Goal: Task Accomplishment & Management: Complete application form

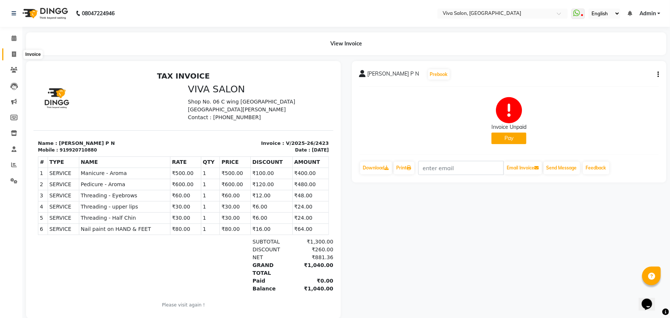
click at [15, 55] on icon at bounding box center [14, 54] width 4 height 6
select select "service"
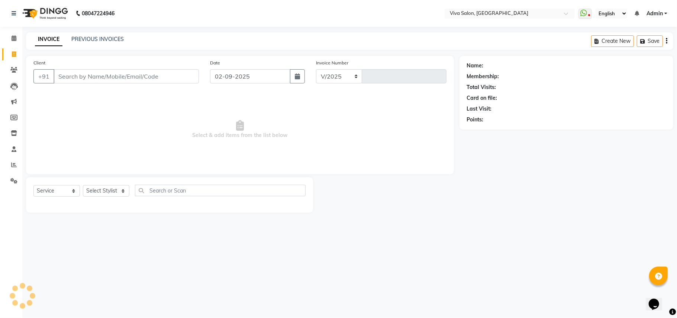
select select "7363"
type input "2424"
click at [104, 188] on select "Select Stylist" at bounding box center [106, 191] width 46 height 12
select select "63725"
click at [83, 185] on select "Select Stylist [PERSON_NAME] [PERSON_NAME] Jidhnya [PERSON_NAME] lakhanavar [PE…" at bounding box center [106, 191] width 46 height 12
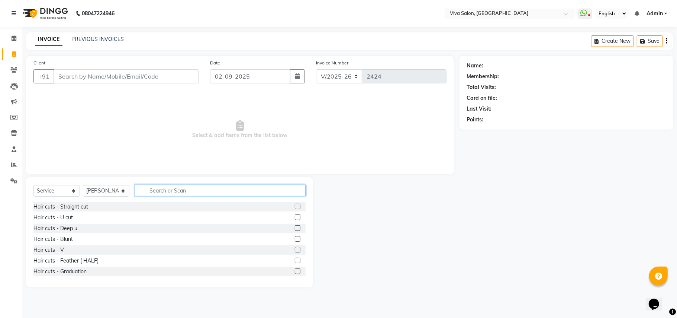
click at [176, 187] on input "text" at bounding box center [220, 190] width 171 height 12
type input "thr"
click at [295, 206] on label at bounding box center [298, 206] width 6 height 6
click at [295, 206] on input "checkbox" at bounding box center [297, 206] width 5 height 5
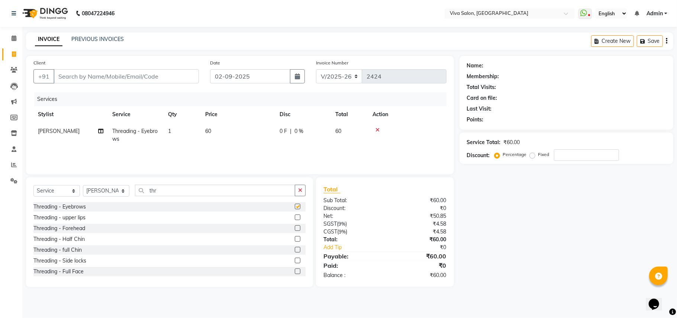
checkbox input "false"
click at [295, 227] on label at bounding box center [298, 228] width 6 height 6
click at [295, 227] on input "checkbox" at bounding box center [297, 228] width 5 height 5
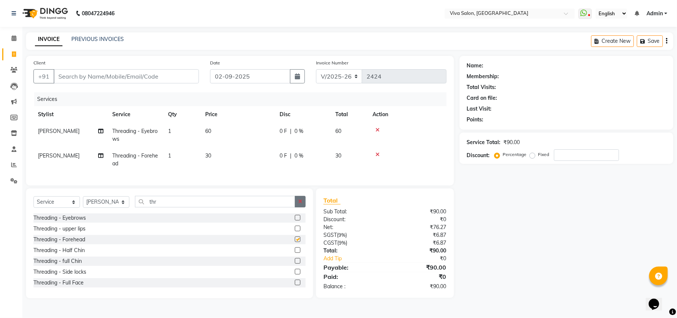
checkbox input "false"
click at [303, 205] on button "button" at bounding box center [300, 202] width 11 height 12
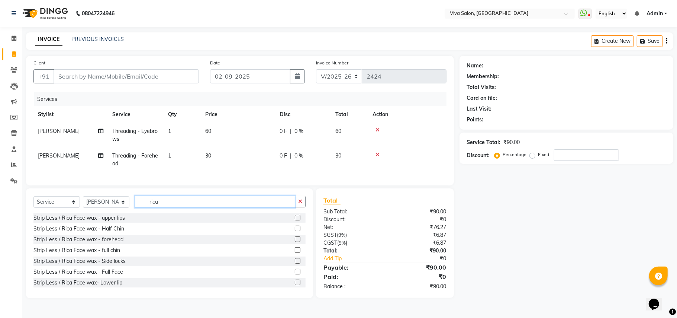
scroll to position [65, 0]
type input "rica"
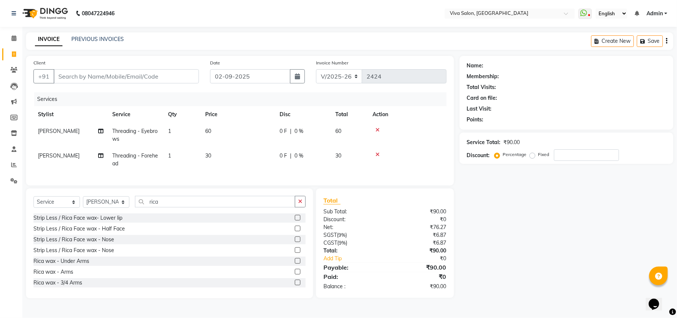
click at [295, 263] on label at bounding box center [298, 261] width 6 height 6
click at [295, 263] on input "checkbox" at bounding box center [297, 260] width 5 height 5
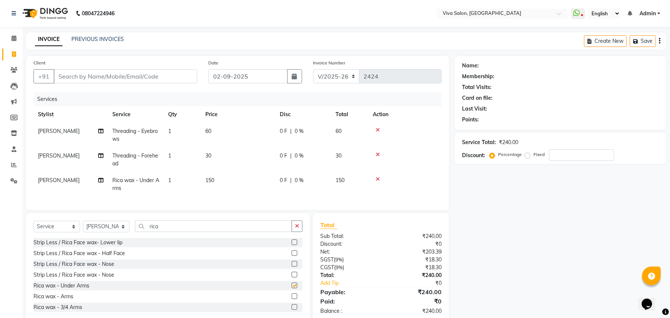
checkbox input "false"
click at [174, 73] on input "Client" at bounding box center [126, 76] width 144 height 14
type input "7"
type input "0"
type input "7741869634"
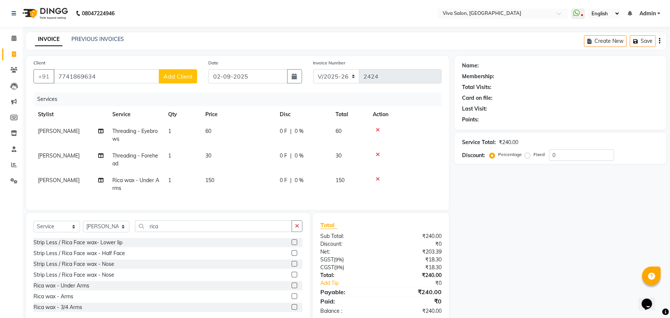
click at [174, 73] on span "Add Client" at bounding box center [177, 76] width 29 height 7
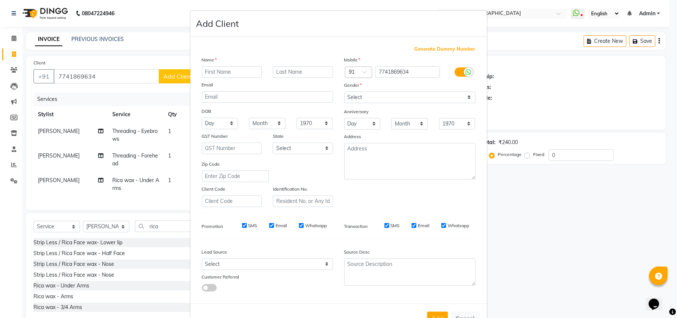
click at [225, 71] on input "text" at bounding box center [232, 72] width 60 height 12
type input "pallavi dohte"
click at [285, 70] on input "text" at bounding box center [303, 72] width 60 height 12
type input "ongc"
click at [387, 96] on select "Select [DEMOGRAPHIC_DATA] [DEMOGRAPHIC_DATA] Other Prefer Not To Say" at bounding box center [409, 97] width 131 height 12
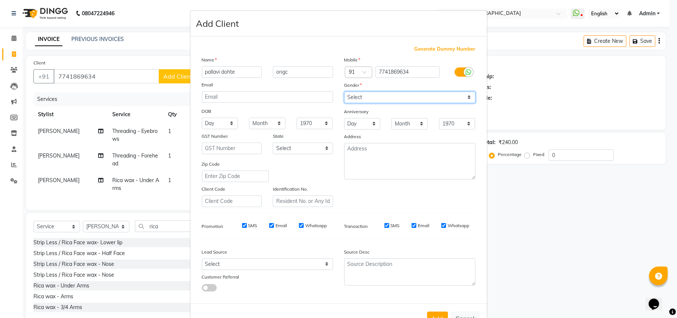
select select "[DEMOGRAPHIC_DATA]"
click at [344, 91] on select "Select [DEMOGRAPHIC_DATA] [DEMOGRAPHIC_DATA] Other Prefer Not To Say" at bounding box center [409, 97] width 131 height 12
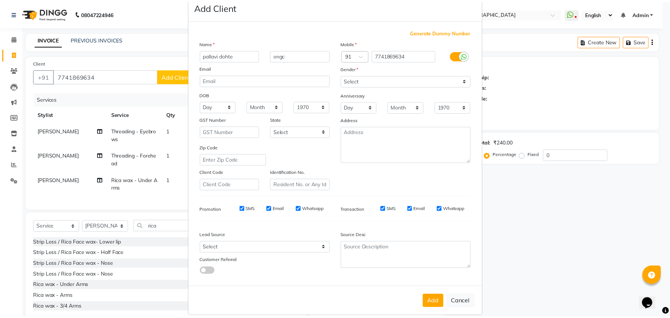
scroll to position [24, 0]
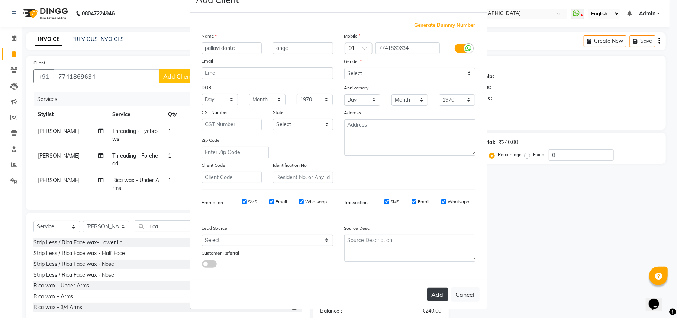
click at [430, 290] on button "Add" at bounding box center [437, 294] width 21 height 13
select select
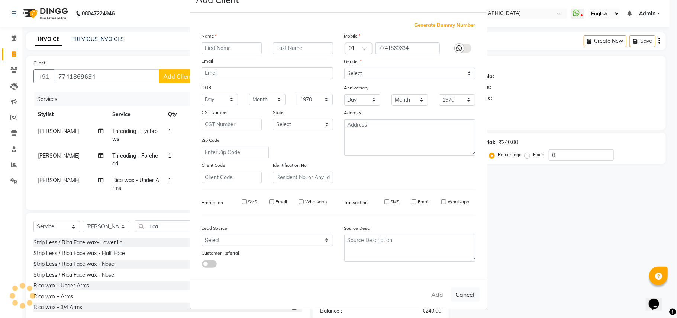
select select
checkbox input "false"
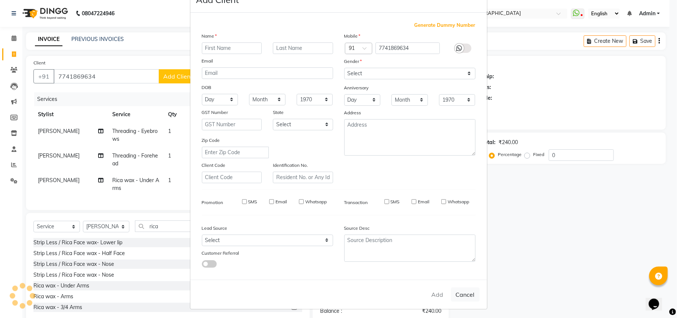
checkbox input "false"
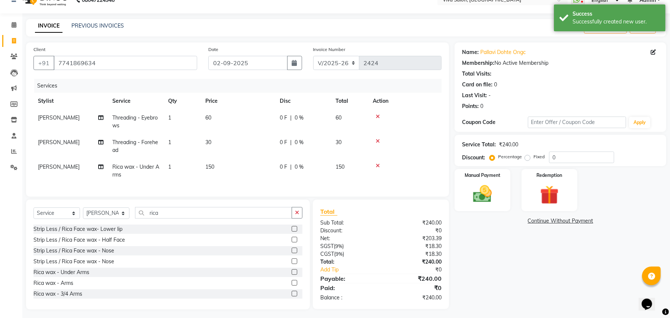
scroll to position [23, 0]
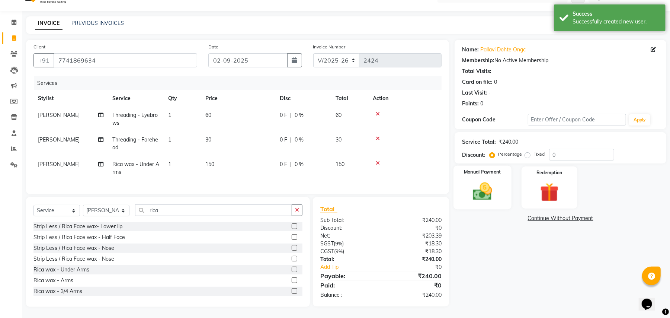
click at [496, 189] on img at bounding box center [482, 191] width 32 height 23
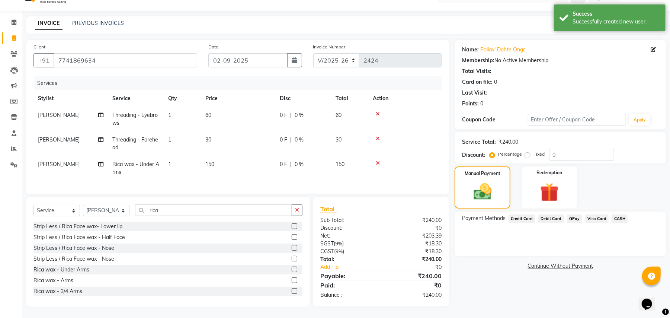
click at [570, 214] on span "GPay" at bounding box center [574, 218] width 15 height 9
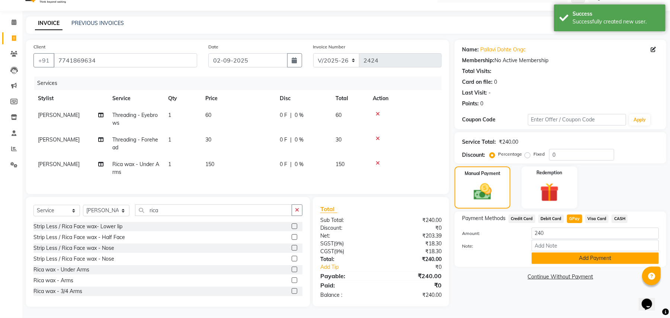
click at [560, 252] on button "Add Payment" at bounding box center [594, 258] width 127 height 12
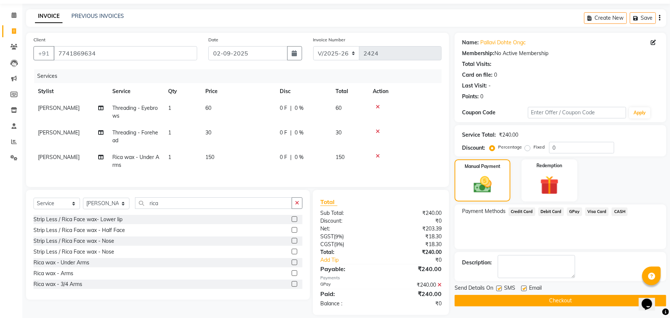
click at [593, 302] on button "Checkout" at bounding box center [561, 301] width 212 height 12
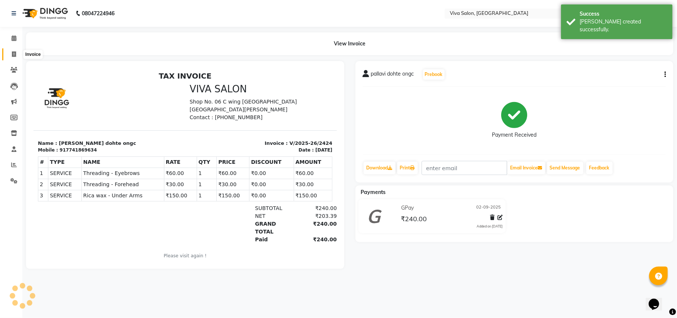
click at [13, 53] on icon at bounding box center [14, 54] width 4 height 6
select select "service"
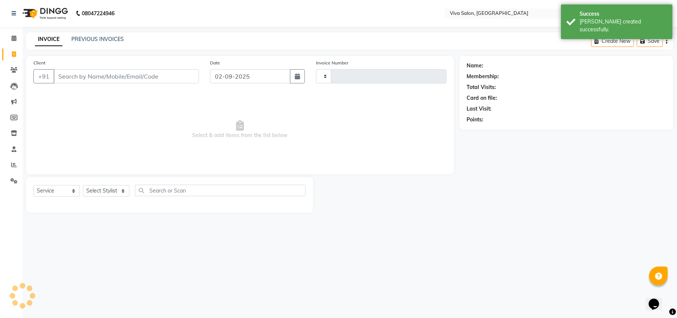
type input "2425"
select select "7363"
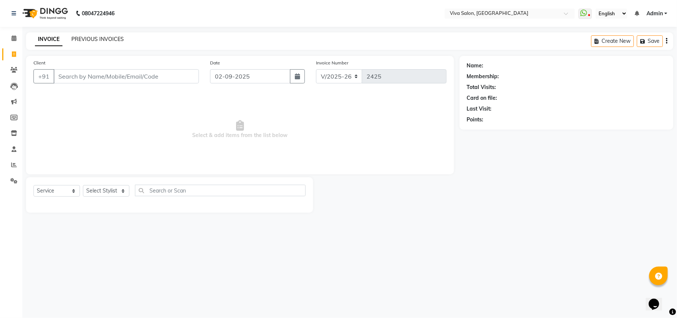
click at [109, 38] on link "PREVIOUS INVOICES" at bounding box center [97, 39] width 52 height 7
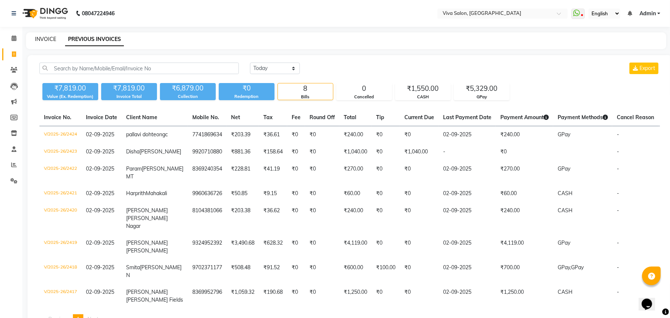
click at [39, 40] on link "INVOICE" at bounding box center [45, 39] width 21 height 7
select select "service"
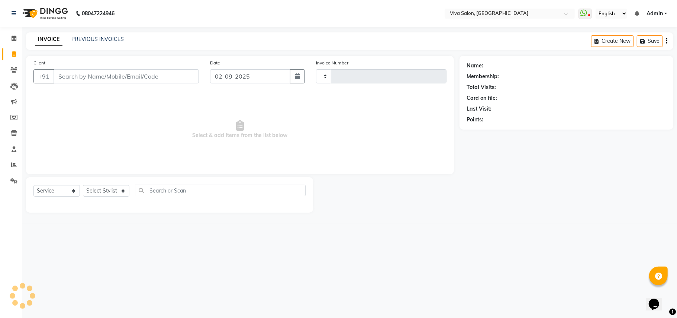
type input "2425"
select select "7363"
click at [17, 66] on span at bounding box center [13, 70] width 13 height 9
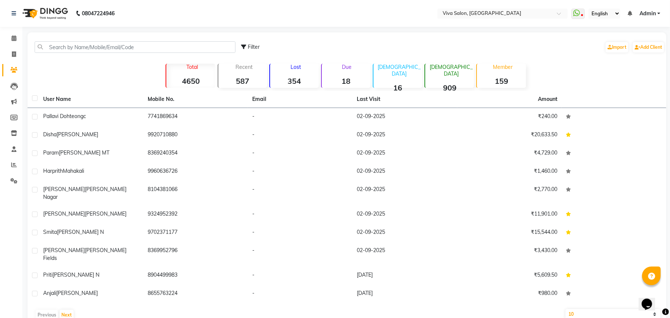
click at [0, 123] on li "Members" at bounding box center [11, 118] width 22 height 16
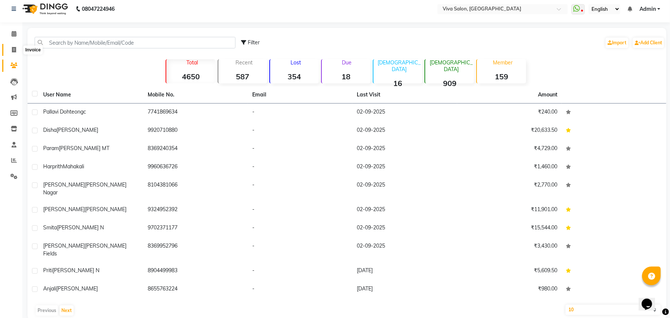
click at [13, 50] on icon at bounding box center [14, 50] width 4 height 6
select select "service"
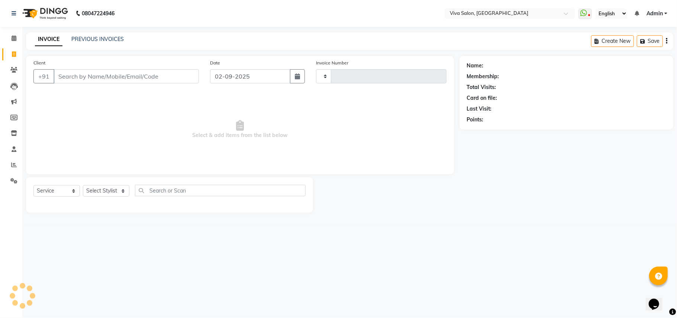
type input "2425"
select select "7363"
click at [122, 191] on select "Select Stylist [PERSON_NAME] [PERSON_NAME] Jidhnya [PERSON_NAME] lakhanavar [PE…" at bounding box center [106, 191] width 46 height 12
select select "63724"
click at [83, 185] on select "Select Stylist [PERSON_NAME] [PERSON_NAME] Jidhnya [PERSON_NAME] lakhanavar [PE…" at bounding box center [106, 191] width 46 height 12
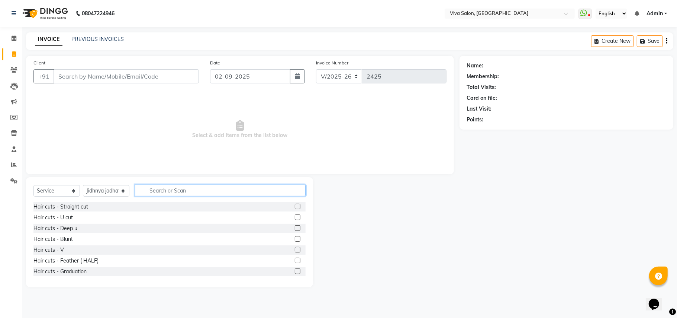
click at [170, 187] on input "text" at bounding box center [220, 190] width 171 height 12
type input "thr"
click at [295, 208] on label at bounding box center [298, 206] width 6 height 6
click at [295, 208] on input "checkbox" at bounding box center [297, 206] width 5 height 5
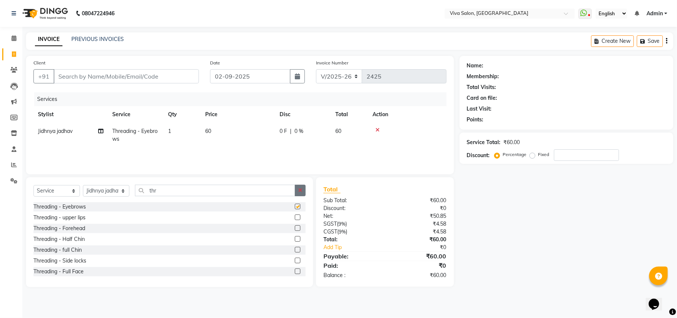
checkbox input "false"
click at [302, 194] on button "button" at bounding box center [300, 190] width 11 height 12
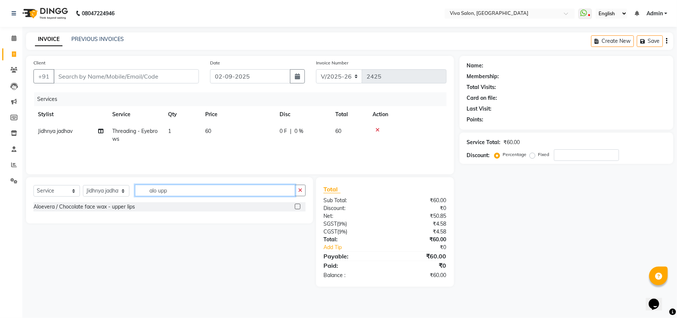
type input "alo upp"
click at [298, 207] on label at bounding box center [298, 206] width 6 height 6
click at [298, 207] on input "checkbox" at bounding box center [297, 206] width 5 height 5
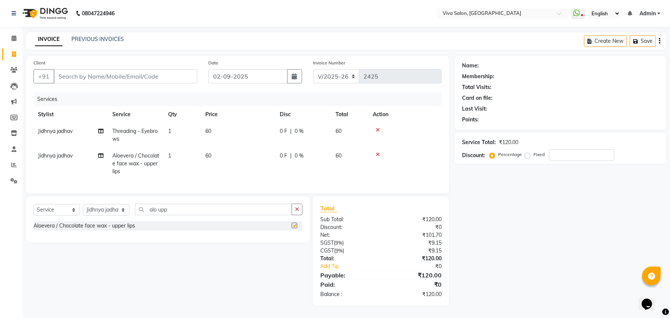
checkbox input "false"
click at [295, 214] on button "button" at bounding box center [297, 209] width 11 height 12
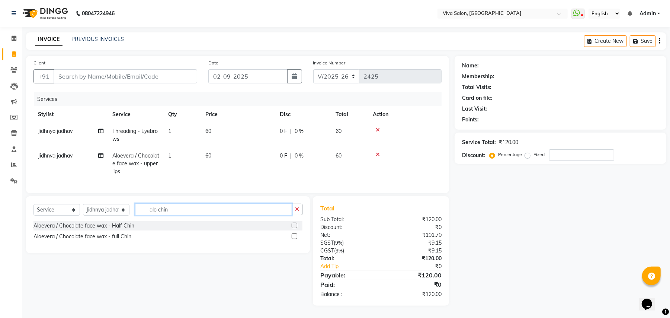
type input "alo chin"
click at [295, 228] on label at bounding box center [295, 225] width 6 height 6
click at [295, 228] on input "checkbox" at bounding box center [294, 225] width 5 height 5
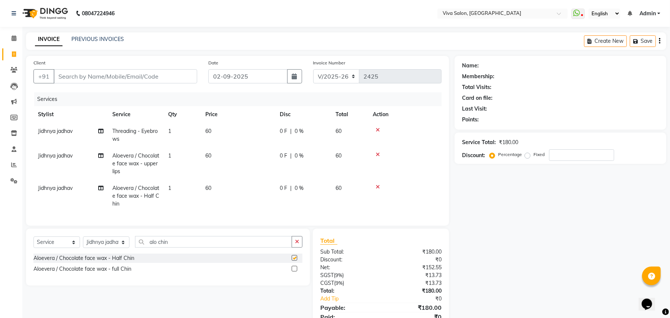
checkbox input "false"
click at [157, 80] on input "Client" at bounding box center [126, 76] width 144 height 14
type input "7"
type input "0"
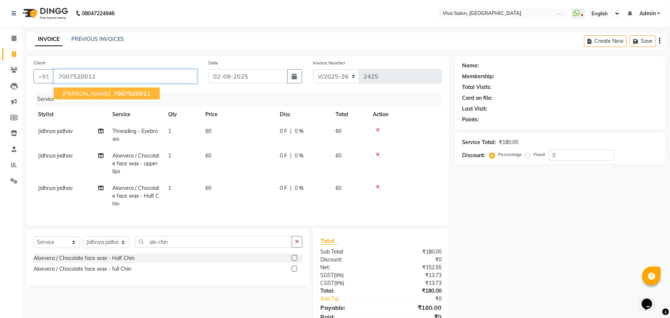
type input "7007520012"
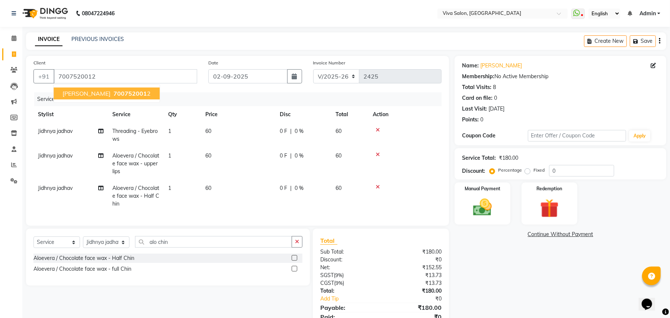
click at [81, 91] on span "[PERSON_NAME]" at bounding box center [86, 93] width 48 height 7
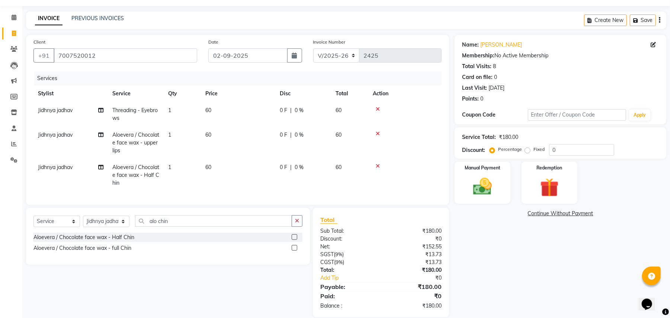
scroll to position [39, 0]
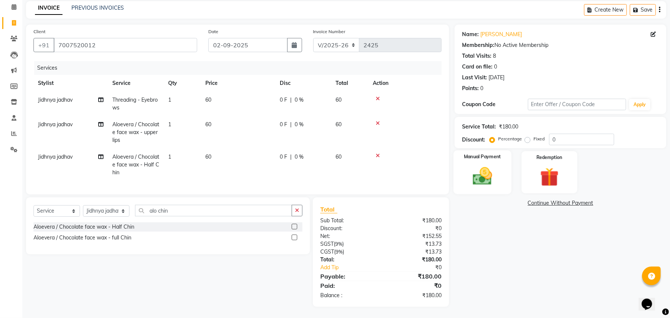
click at [484, 177] on img at bounding box center [482, 176] width 32 height 23
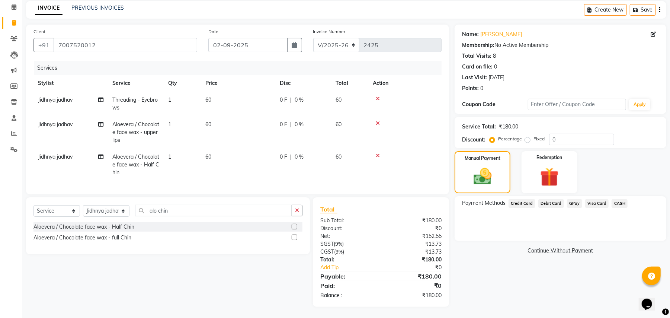
click at [571, 199] on span "GPay" at bounding box center [574, 203] width 15 height 9
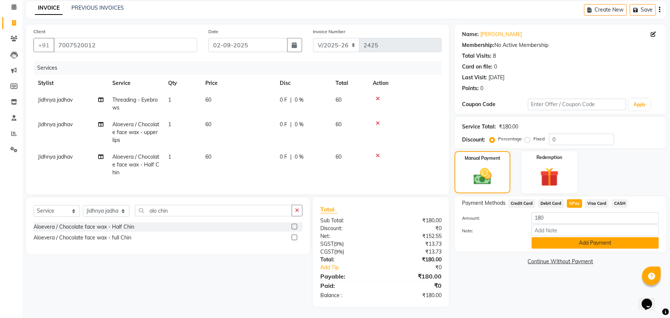
click at [549, 237] on button "Add Payment" at bounding box center [594, 243] width 127 height 12
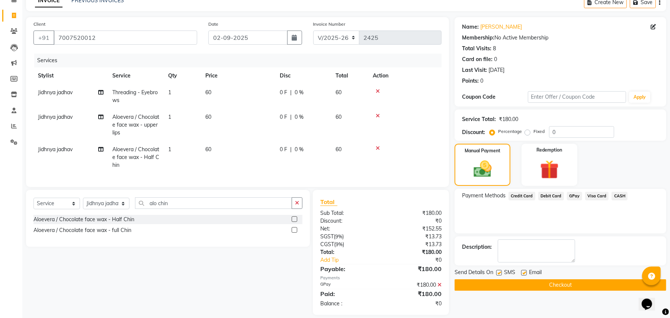
click at [515, 280] on button "Checkout" at bounding box center [561, 285] width 212 height 12
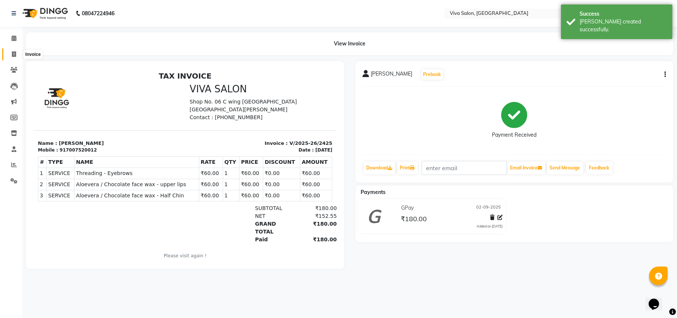
click at [13, 54] on icon at bounding box center [14, 54] width 4 height 6
select select "7363"
select select "service"
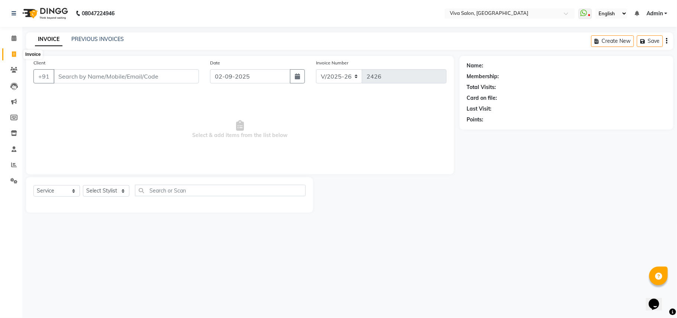
click at [15, 57] on icon at bounding box center [14, 54] width 4 height 6
select select "7363"
select select "service"
click at [100, 196] on select "Select Stylist [PERSON_NAME] [PERSON_NAME] Jidhnya [PERSON_NAME] lakhanavar [PE…" at bounding box center [106, 191] width 46 height 12
click at [79, 213] on main "INVOICE PREVIOUS INVOICES Create New Save Client +91 Date [DATE] Invoice Number…" at bounding box center [349, 127] width 655 height 191
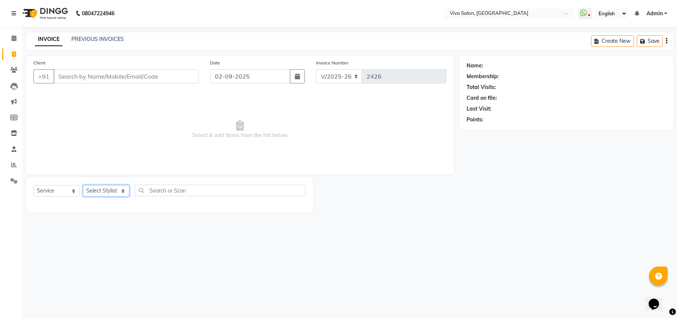
click at [100, 194] on select "Select Stylist [PERSON_NAME] [PERSON_NAME] Jidhnya [PERSON_NAME] lakhanavar [PE…" at bounding box center [106, 191] width 46 height 12
select select "63772"
click at [83, 185] on select "Select Stylist [PERSON_NAME] [PERSON_NAME] Jidhnya [PERSON_NAME] lakhanavar [PE…" at bounding box center [106, 191] width 46 height 12
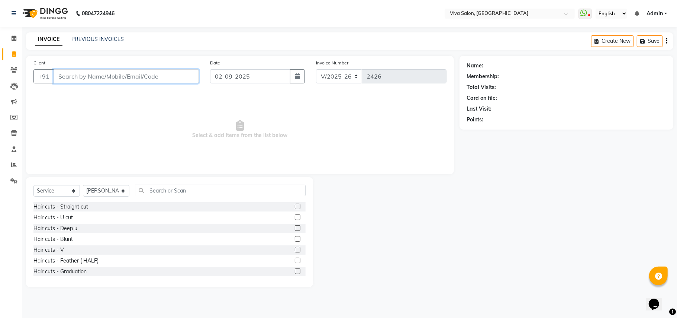
click at [175, 80] on input "Client" at bounding box center [126, 76] width 145 height 14
click at [191, 10] on nav "08047224946 Select Location × Viva Salon, [GEOGRAPHIC_DATA] WhatsApp Status ✕ S…" at bounding box center [338, 13] width 677 height 27
click at [153, 69] on input "Client" at bounding box center [126, 76] width 145 height 14
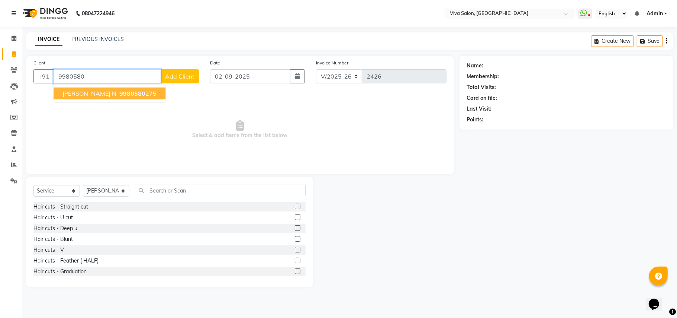
click at [126, 96] on span "9980580" at bounding box center [132, 93] width 26 height 7
type input "9980580275"
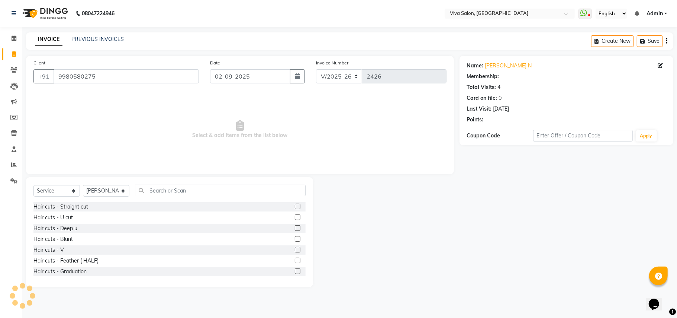
select select "2: Object"
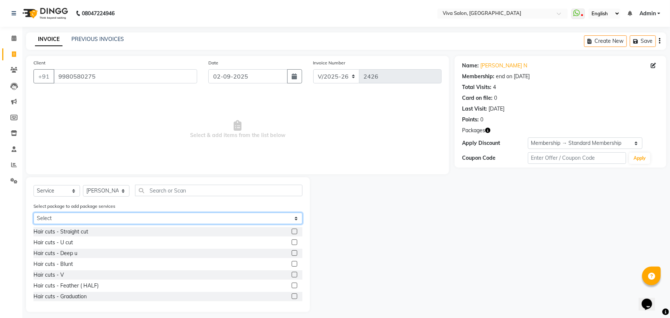
click at [104, 216] on select "Select Advance Clean up package" at bounding box center [167, 218] width 269 height 12
click at [33, 212] on select "Select Advance Clean up package" at bounding box center [167, 218] width 269 height 12
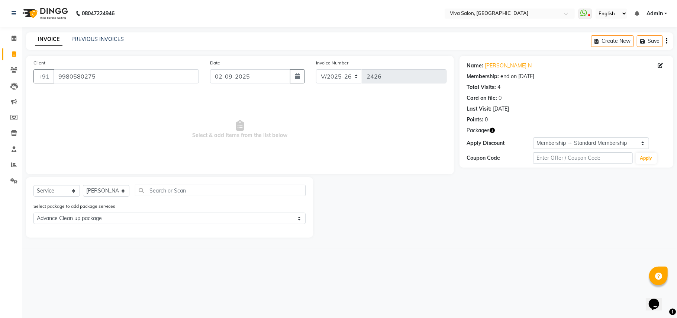
click at [117, 210] on div "Select package to add package services Select Advance Clean up package" at bounding box center [169, 214] width 283 height 25
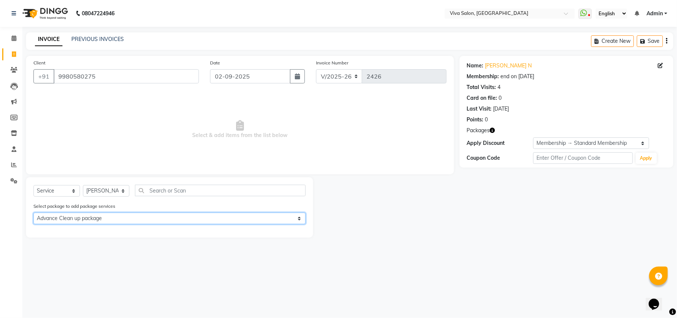
click at [109, 221] on select "Select Advance Clean up package" at bounding box center [169, 218] width 272 height 12
select select "0: undefined"
click at [33, 212] on select "Select Advance Clean up package" at bounding box center [169, 218] width 272 height 12
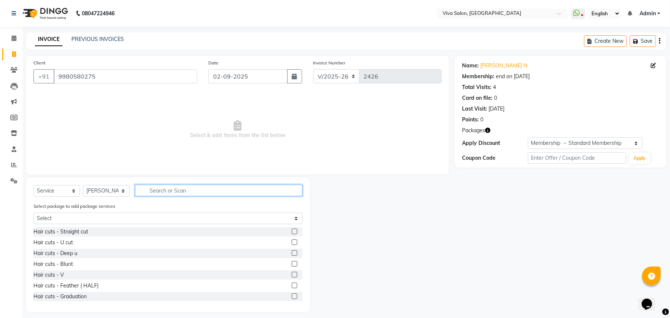
click at [156, 188] on input "text" at bounding box center [218, 190] width 167 height 12
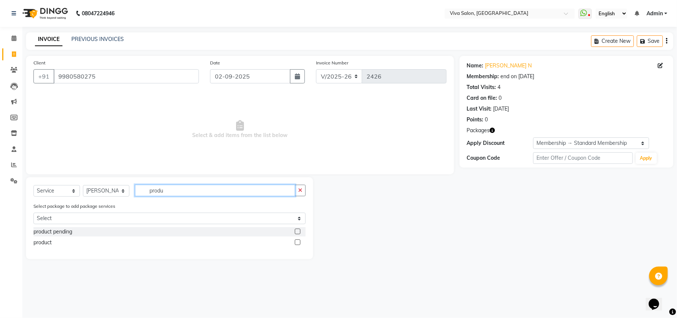
type input "produ"
click at [296, 241] on label at bounding box center [298, 242] width 6 height 6
click at [296, 241] on input "checkbox" at bounding box center [297, 242] width 5 height 5
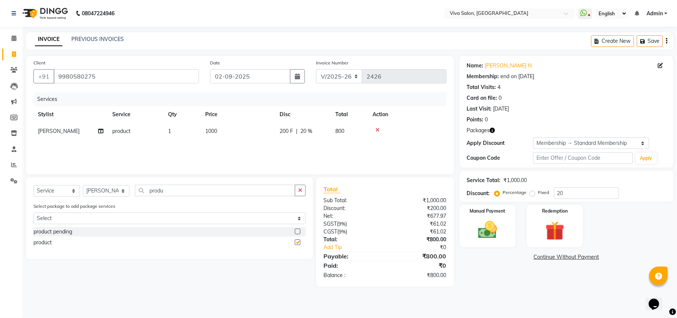
checkbox input "false"
click at [106, 193] on select "Select Stylist [PERSON_NAME] [PERSON_NAME] Jidhnya [PERSON_NAME] lakhanavar [PE…" at bounding box center [106, 191] width 46 height 12
select select "63771"
click at [83, 185] on select "Select Stylist [PERSON_NAME] [PERSON_NAME] Jidhnya [PERSON_NAME] lakhanavar [PE…" at bounding box center [106, 191] width 46 height 12
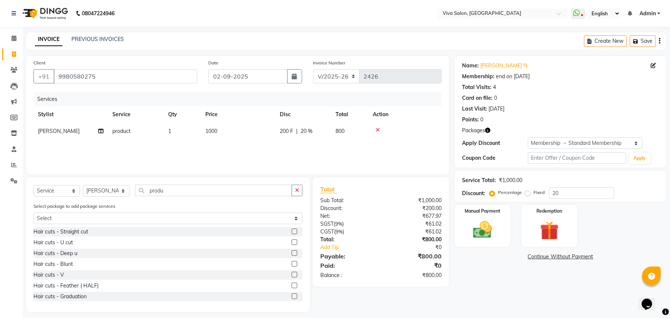
click at [76, 134] on td "[PERSON_NAME]" at bounding box center [70, 131] width 74 height 17
select select "63771"
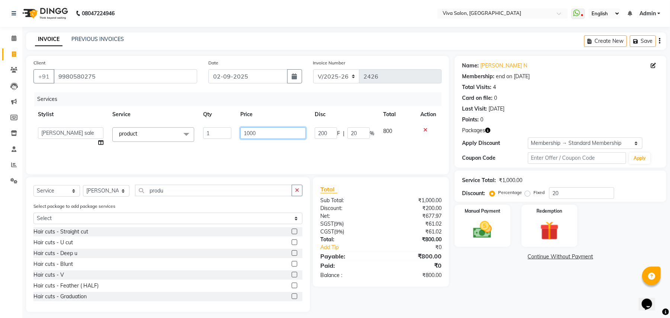
click at [280, 131] on input "1000" at bounding box center [272, 133] width 65 height 12
type input "1"
type input "4"
type input "500"
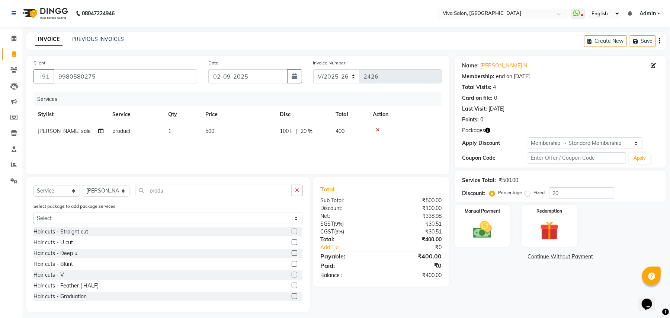
click at [331, 133] on td "400" at bounding box center [349, 131] width 37 height 17
select select "63771"
click at [331, 133] on input "100" at bounding box center [326, 133] width 22 height 12
type input "50"
click at [338, 150] on div "Services Stylist Service Qty Price Disc Total Action [PERSON_NAME] sale product…" at bounding box center [237, 129] width 408 height 74
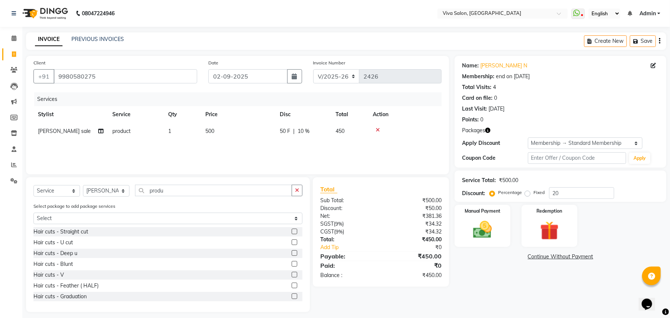
drag, startPoint x: 428, startPoint y: 171, endPoint x: 465, endPoint y: 202, distance: 48.1
click at [465, 202] on div "Client [PHONE_NUMBER] Date [DATE] Invoice Number V/2025 V/[PHONE_NUMBER] Servic…" at bounding box center [345, 184] width 651 height 256
click at [512, 273] on div "Name: [PERSON_NAME] N Membership: end on [DATE] Total Visits: 4 Card on file: 0…" at bounding box center [563, 184] width 217 height 256
click at [484, 247] on div "Name: [PERSON_NAME] N Membership: end on [DATE] Total Visits: 4 Card on file: 0…" at bounding box center [563, 184] width 217 height 256
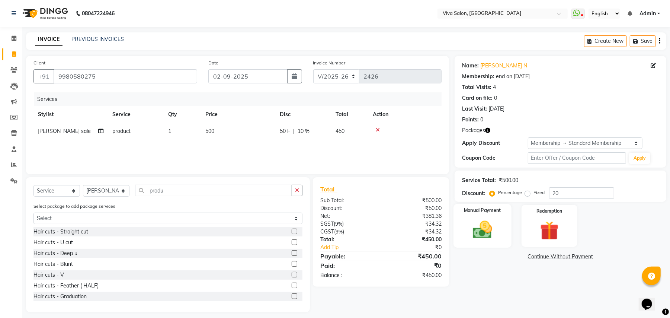
click at [481, 235] on img at bounding box center [482, 229] width 32 height 23
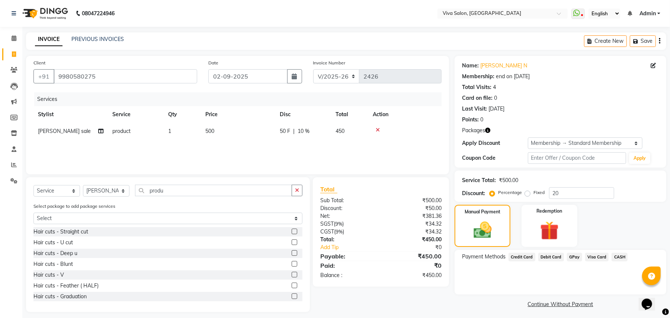
click at [583, 277] on div "Payment Methods Credit Card Debit Card GPay Visa Card CASH" at bounding box center [561, 272] width 212 height 45
click at [615, 253] on span "CASH" at bounding box center [619, 257] width 16 height 9
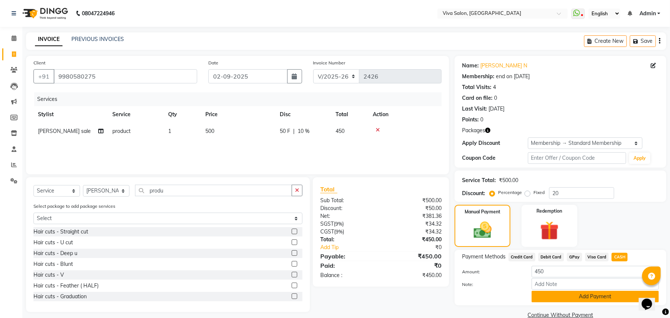
click at [601, 292] on button "Add Payment" at bounding box center [594, 296] width 127 height 12
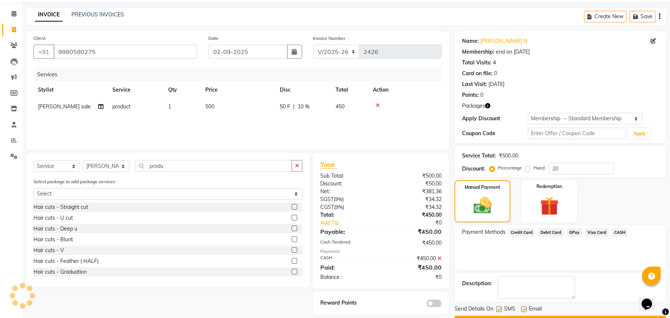
scroll to position [45, 0]
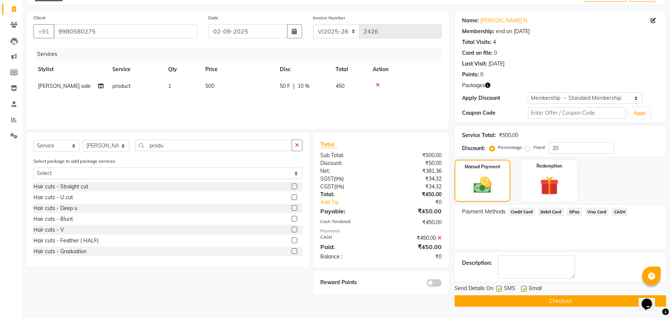
click at [608, 296] on button "Checkout" at bounding box center [561, 301] width 212 height 12
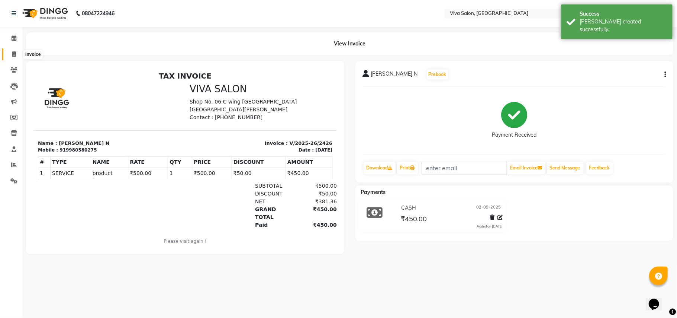
click at [15, 54] on icon at bounding box center [14, 54] width 4 height 6
select select "7363"
select select "service"
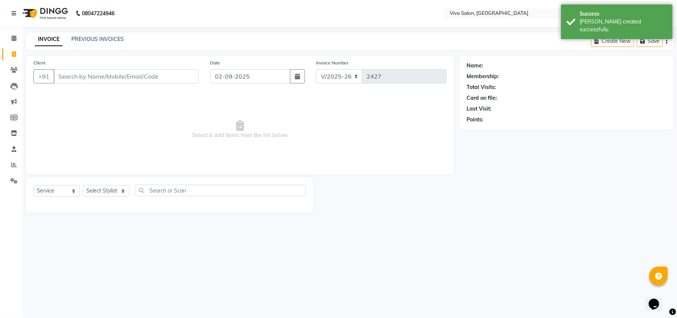
click at [77, 82] on input "Client" at bounding box center [126, 76] width 145 height 14
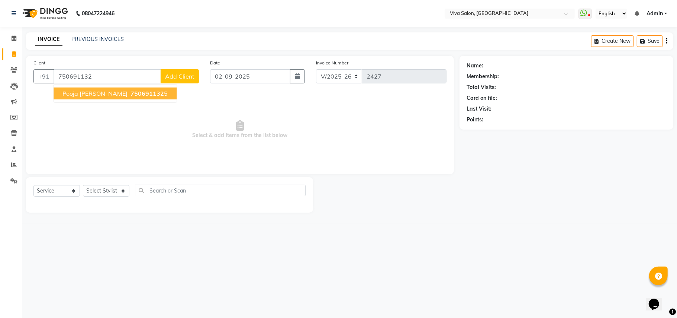
click at [86, 92] on span "pooja [PERSON_NAME]" at bounding box center [94, 93] width 65 height 7
type input "7506911325"
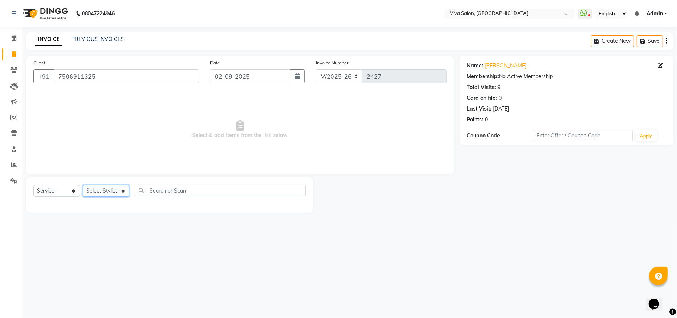
click at [115, 191] on select "Select Stylist [PERSON_NAME] [PERSON_NAME] Jidhnya [PERSON_NAME] lakhanavar [PE…" at bounding box center [106, 191] width 46 height 12
select select "63724"
click at [83, 185] on select "Select Stylist [PERSON_NAME] [PERSON_NAME] Jidhnya [PERSON_NAME] lakhanavar [PE…" at bounding box center [106, 191] width 46 height 12
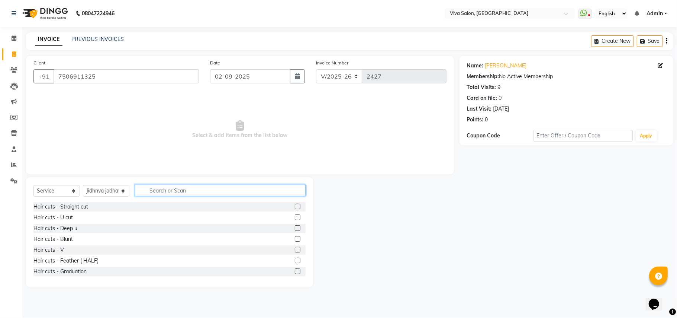
click at [159, 188] on input "text" at bounding box center [220, 190] width 171 height 12
type input "h"
type input "thr"
click at [286, 206] on div "Threading - Eyebrows" at bounding box center [169, 206] width 272 height 9
click at [295, 206] on label at bounding box center [298, 206] width 6 height 6
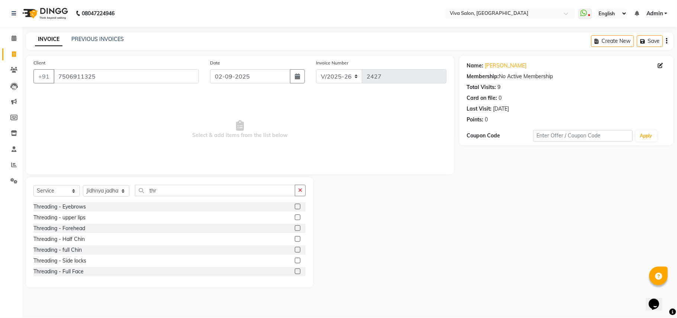
click at [295, 206] on input "checkbox" at bounding box center [297, 206] width 5 height 5
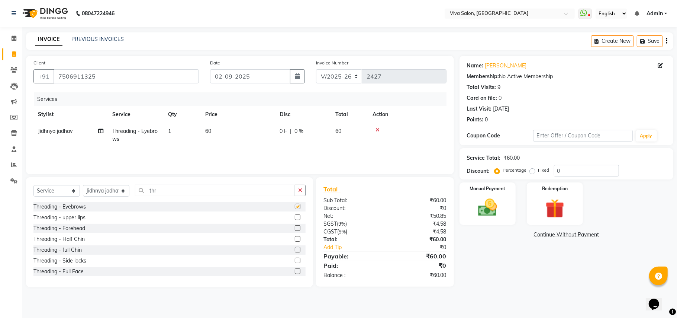
checkbox input "false"
click at [295, 215] on label at bounding box center [298, 217] width 6 height 6
click at [295, 215] on input "checkbox" at bounding box center [297, 217] width 5 height 5
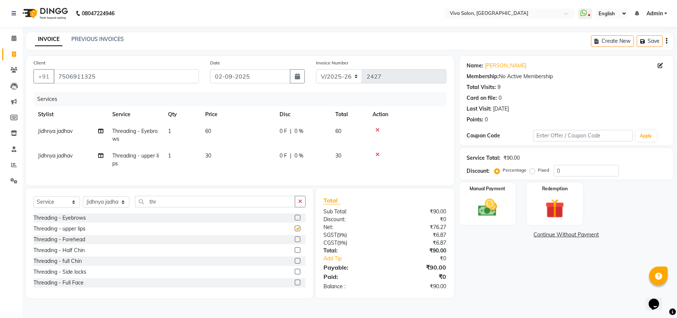
checkbox input "false"
click at [501, 206] on img at bounding box center [488, 207] width 32 height 23
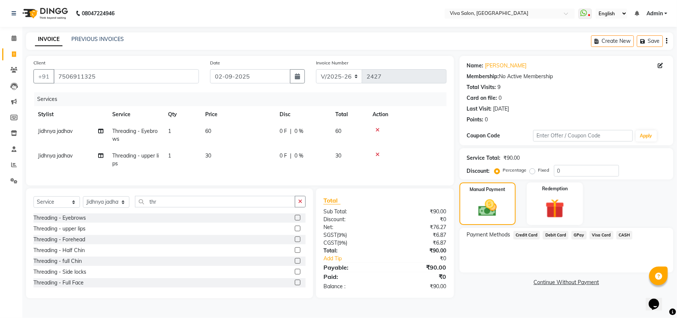
click at [626, 233] on span "CASH" at bounding box center [625, 235] width 16 height 9
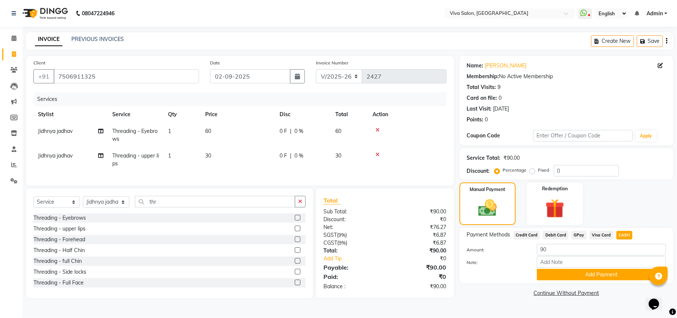
click at [576, 234] on span "GPay" at bounding box center [579, 235] width 15 height 9
click at [568, 269] on button "Add Payment" at bounding box center [601, 275] width 129 height 12
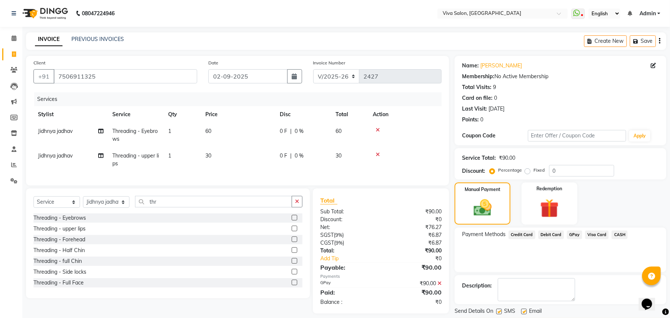
scroll to position [23, 0]
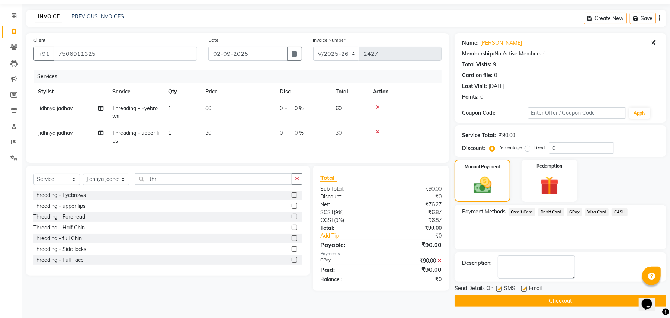
click at [618, 304] on button "Checkout" at bounding box center [561, 301] width 212 height 12
